Goal: Check status: Check status

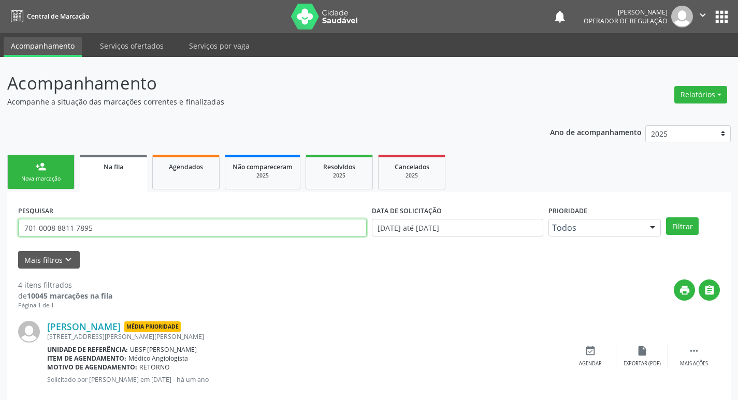
click at [96, 227] on input "701 0008 8811 7895" at bounding box center [192, 228] width 348 height 18
type input "70870440729092"
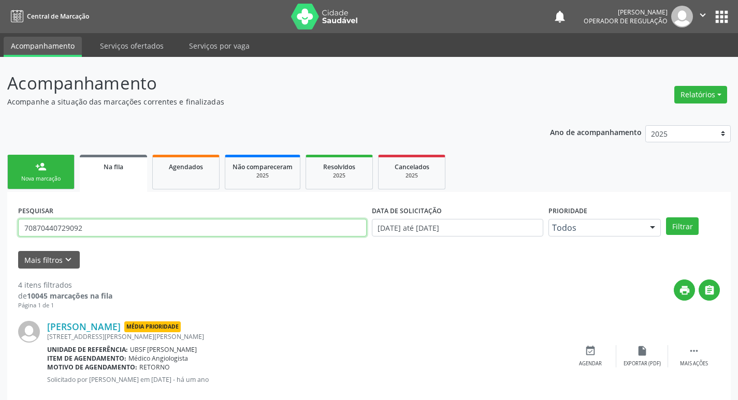
click at [666, 217] on button "Filtrar" at bounding box center [682, 226] width 33 height 18
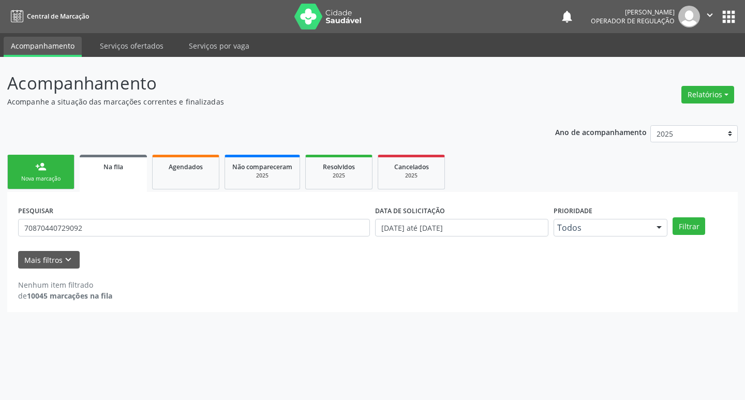
click at [728, 21] on button "apps" at bounding box center [729, 17] width 18 height 18
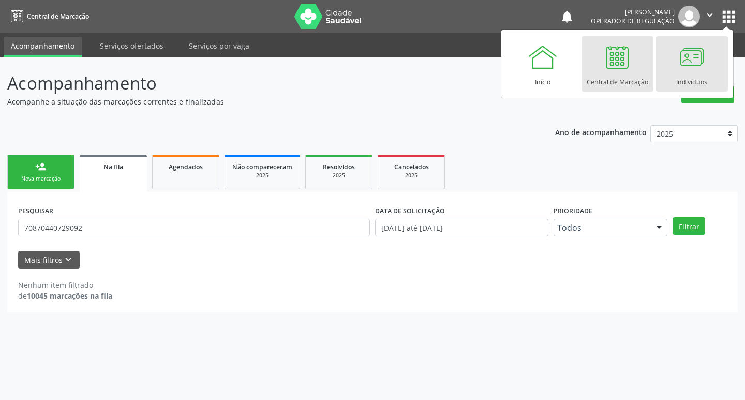
click at [694, 60] on div at bounding box center [692, 56] width 31 height 31
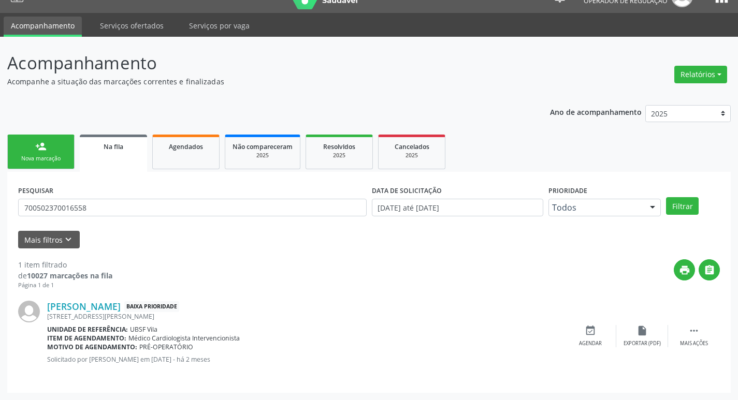
scroll to position [20, 0]
click at [211, 158] on link "Agendados" at bounding box center [185, 152] width 67 height 35
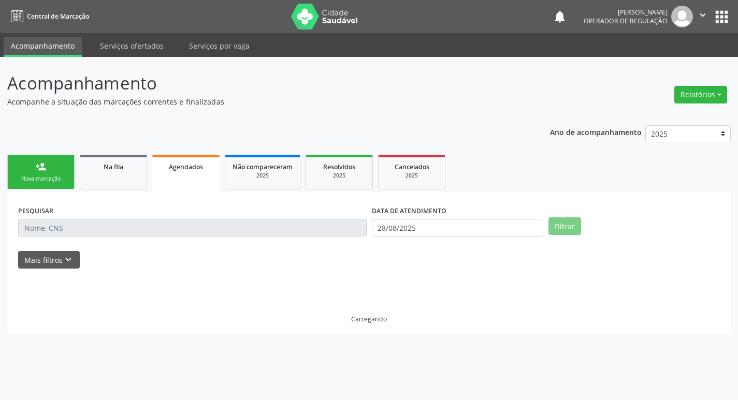
scroll to position [0, 0]
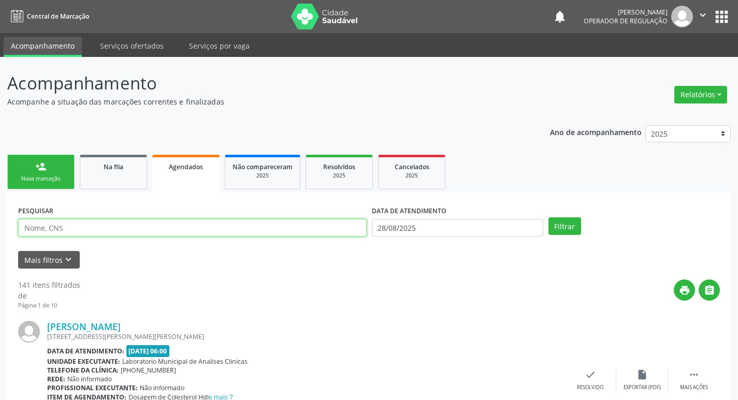
click at [187, 227] on input "text" at bounding box center [192, 228] width 348 height 18
type input "700508500846658"
click at [548, 217] on button "Filtrar" at bounding box center [564, 226] width 33 height 18
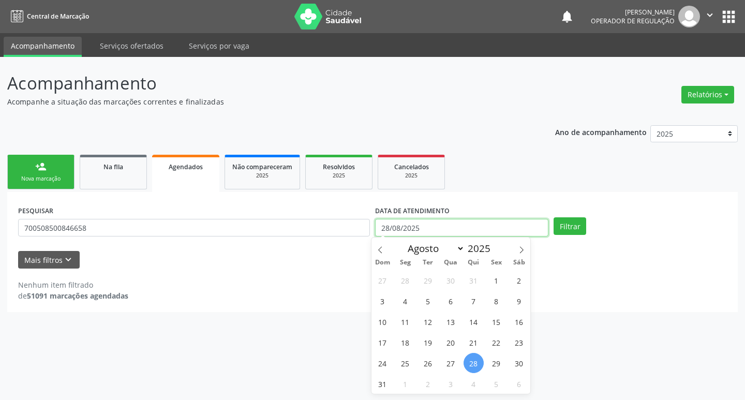
click at [440, 222] on input "28/08/2025" at bounding box center [461, 228] width 173 height 18
click at [554, 217] on button "Filtrar" at bounding box center [570, 226] width 33 height 18
click at [316, 259] on div "Mais filtros keyboard_arrow_down" at bounding box center [373, 260] width 714 height 18
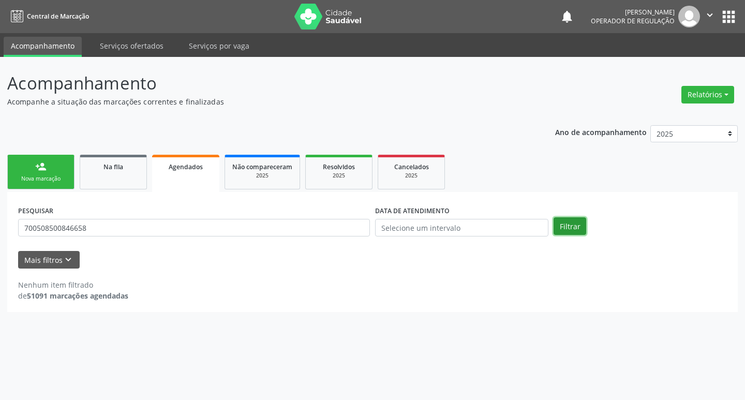
click at [584, 230] on button "Filtrar" at bounding box center [570, 226] width 33 height 18
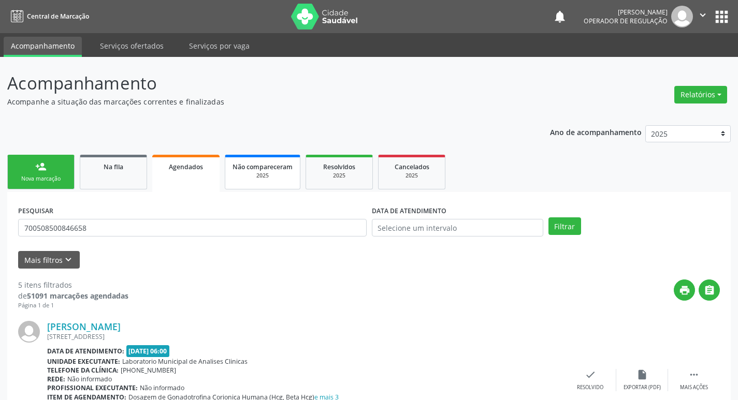
click at [280, 180] on div "2025" at bounding box center [262, 176] width 60 height 8
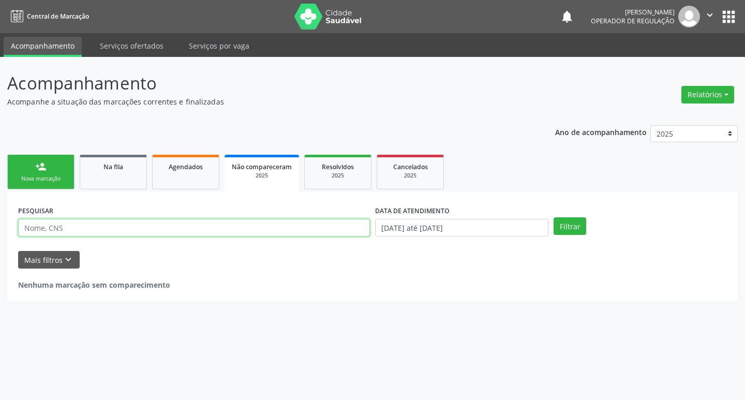
click at [175, 232] on input "text" at bounding box center [194, 228] width 352 height 18
type input "700508500846658"
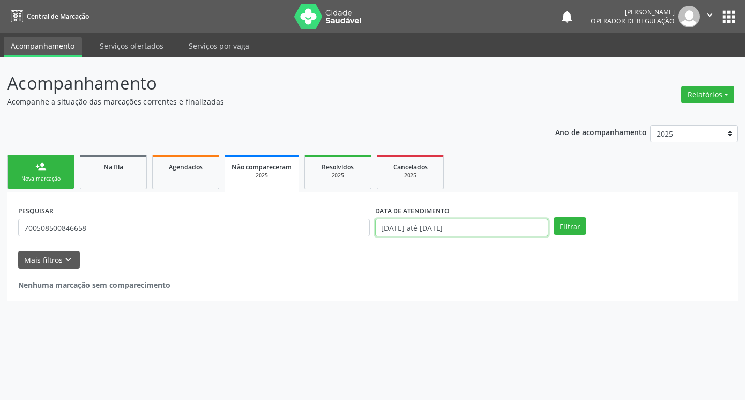
click at [423, 226] on input "[DATE] até [DATE]" at bounding box center [461, 228] width 173 height 18
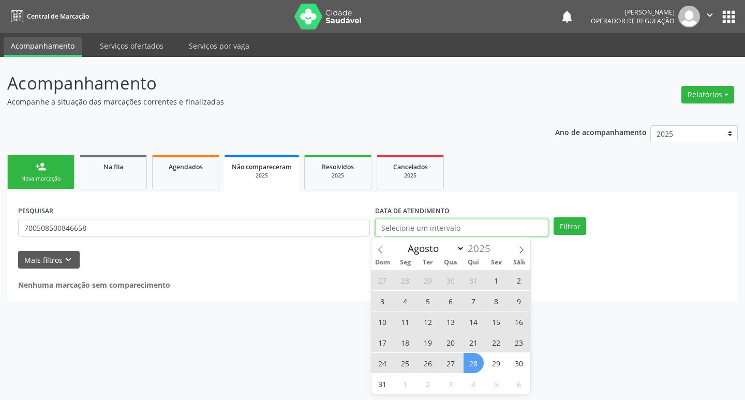
select select "0"
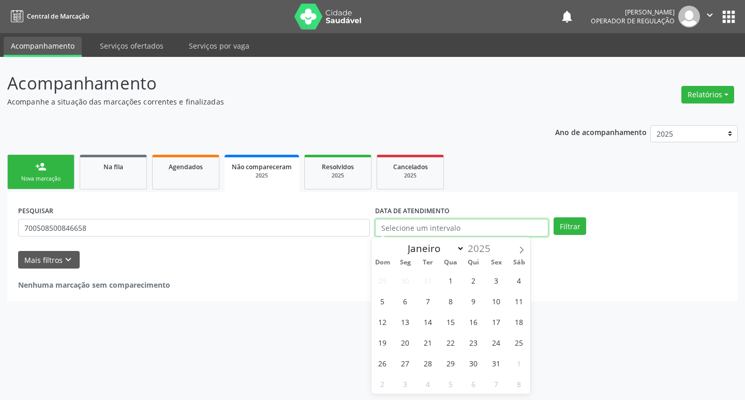
click at [554, 217] on button "Filtrar" at bounding box center [570, 226] width 33 height 18
click at [572, 223] on button "Filtrar" at bounding box center [570, 226] width 33 height 18
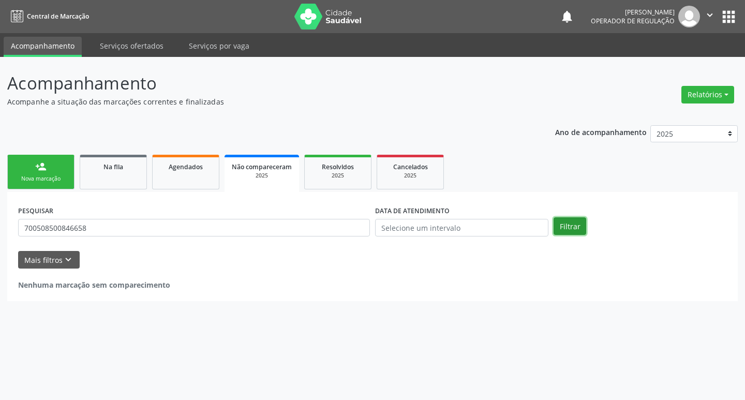
click at [572, 223] on button "Filtrar" at bounding box center [570, 226] width 33 height 18
click at [115, 178] on link "Na fila" at bounding box center [113, 172] width 67 height 35
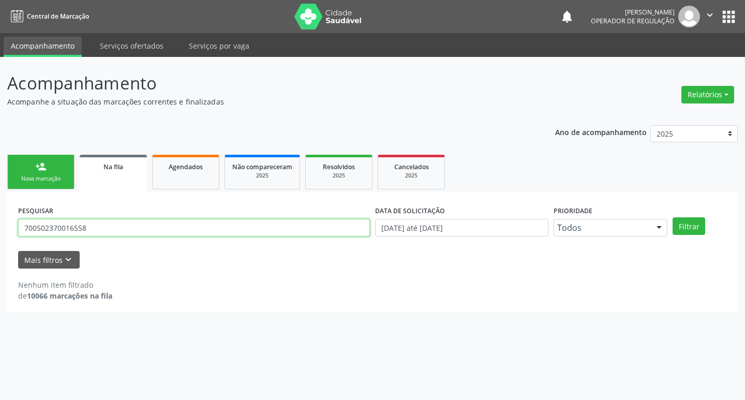
click at [98, 233] on input "700502370016558" at bounding box center [194, 228] width 352 height 18
type input "703400413084200"
click at [673, 217] on button "Filtrar" at bounding box center [689, 226] width 33 height 18
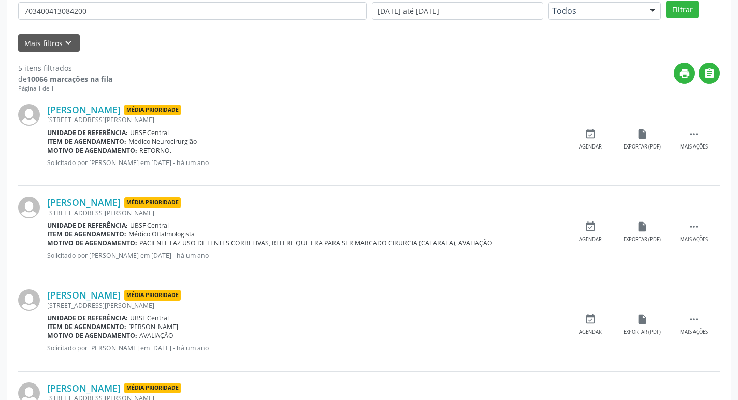
scroll to position [391, 0]
